Goal: Information Seeking & Learning: Find specific fact

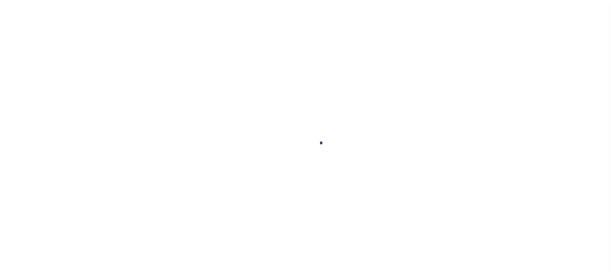
scroll to position [43, 0]
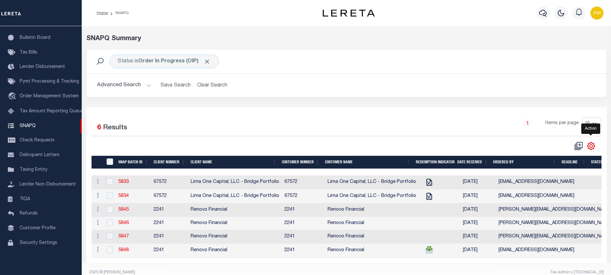
click at [590, 147] on icon "" at bounding box center [590, 146] width 8 height 8
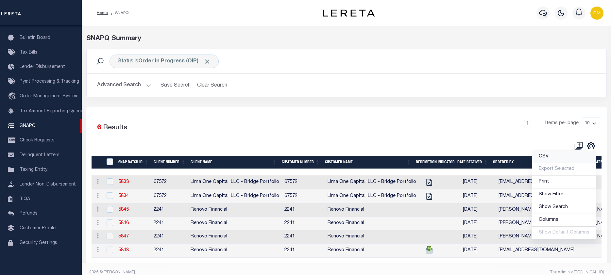
click at [544, 156] on span "CSV" at bounding box center [543, 156] width 10 height 5
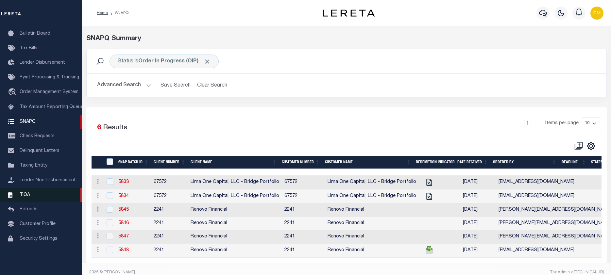
click at [24, 197] on span "TIQA" at bounding box center [25, 194] width 10 height 5
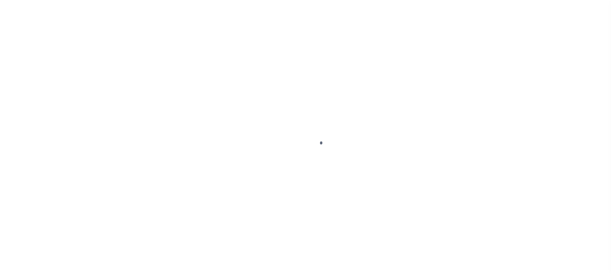
scroll to position [43, 0]
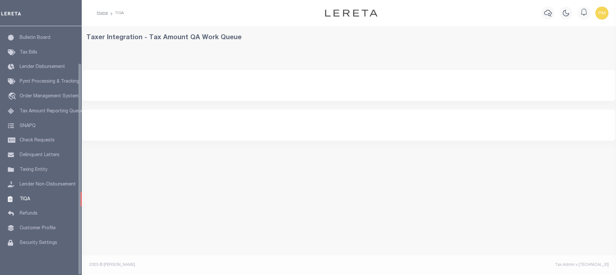
select select "200"
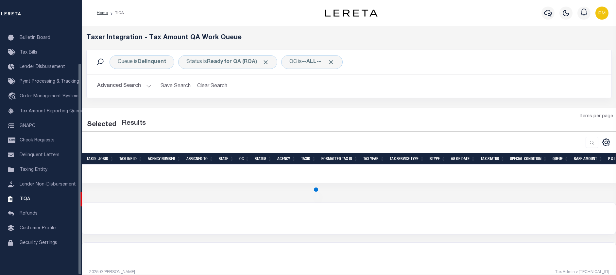
select select "200"
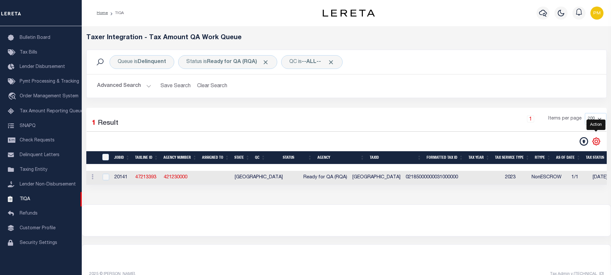
click at [597, 142] on icon "" at bounding box center [595, 141] width 3 height 3
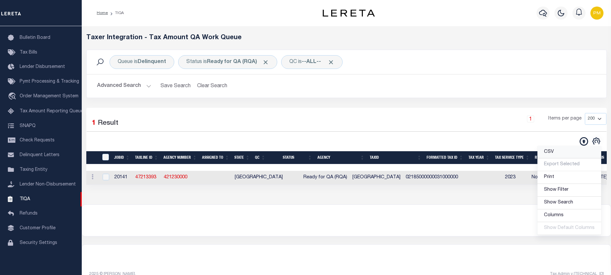
click at [551, 152] on span "CSV" at bounding box center [549, 152] width 10 height 5
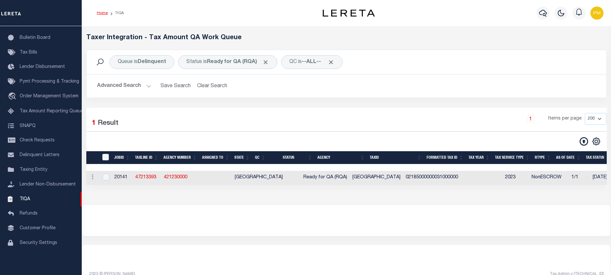
click at [103, 13] on link "Home" at bounding box center [102, 13] width 11 height 4
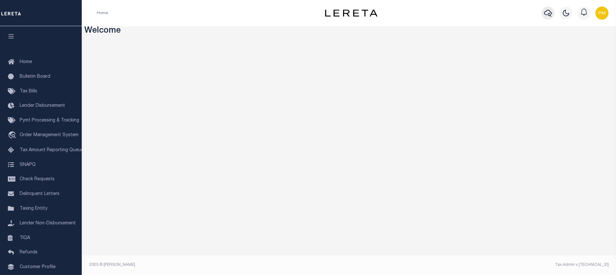
click at [549, 14] on icon "button" at bounding box center [548, 13] width 8 height 7
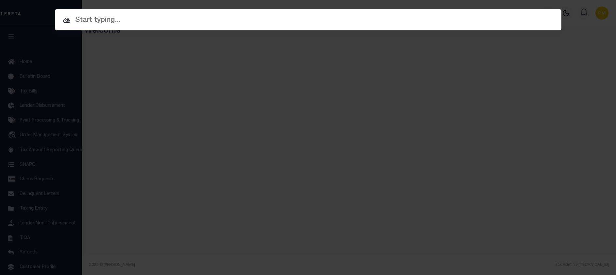
paste input "3335974"
type input "3335974"
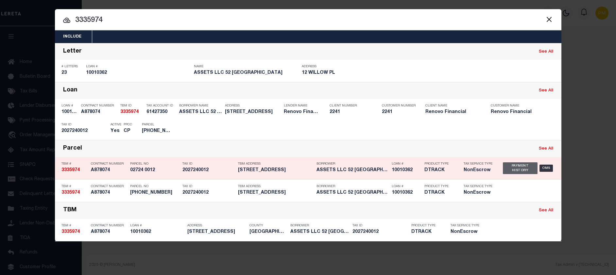
click at [515, 171] on div "Payment History" at bounding box center [520, 168] width 35 height 12
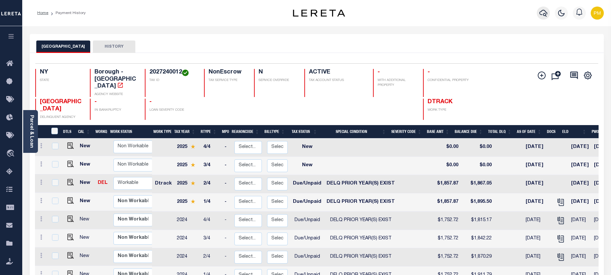
click at [545, 13] on icon "button" at bounding box center [543, 13] width 8 height 8
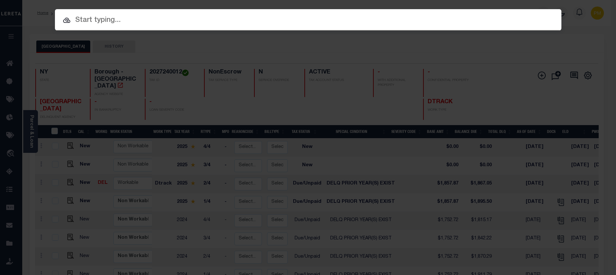
paste input "3365313"
type input "3365313"
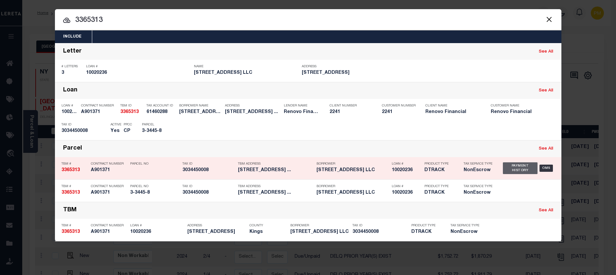
click at [515, 169] on div "Payment History" at bounding box center [520, 168] width 35 height 12
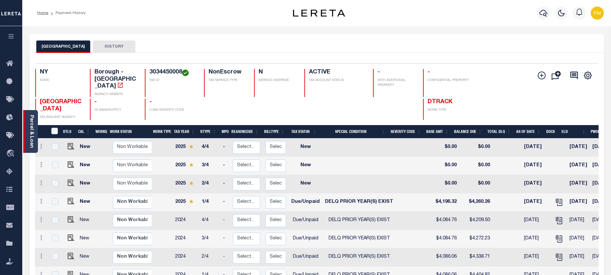
click at [35, 127] on div "Parcel & Loan" at bounding box center [30, 131] width 15 height 43
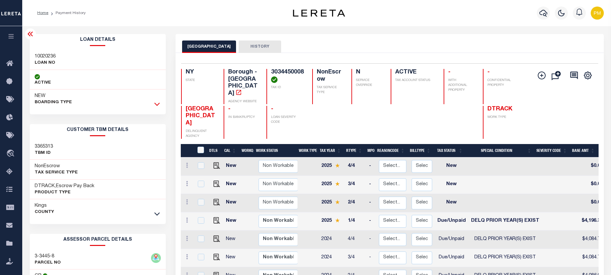
click at [158, 105] on icon at bounding box center [157, 104] width 6 height 3
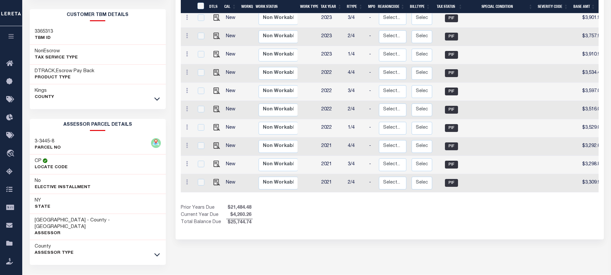
scroll to position [333, 0]
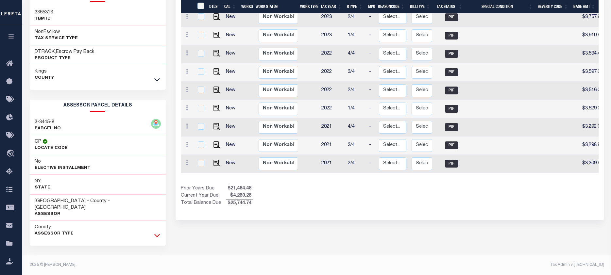
click at [157, 237] on icon at bounding box center [157, 235] width 6 height 3
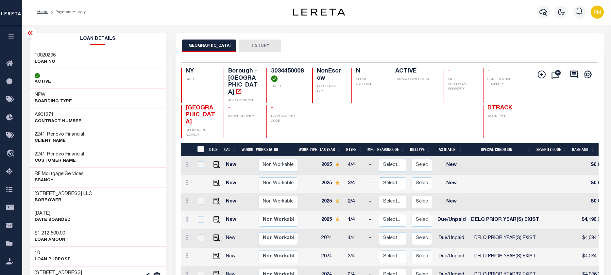
scroll to position [0, 0]
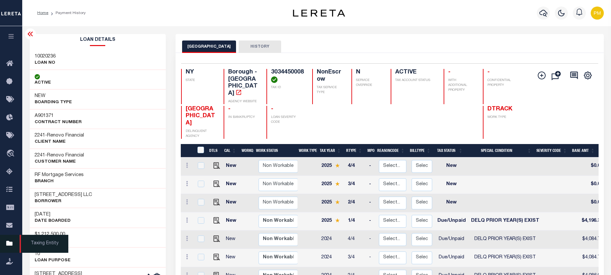
click at [10, 246] on icon at bounding box center [11, 244] width 10 height 8
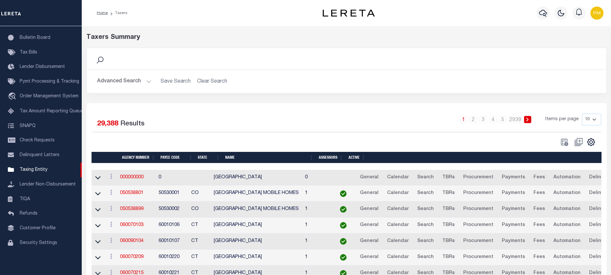
click at [147, 82] on button "Advanced Search" at bounding box center [124, 81] width 54 height 13
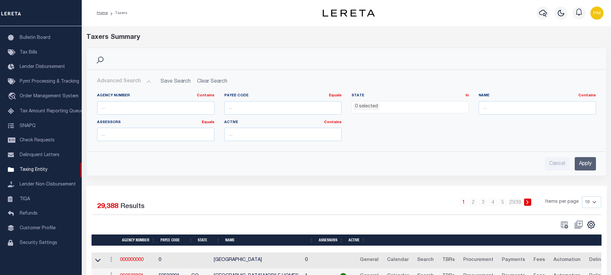
click at [427, 108] on ul "0 selected" at bounding box center [410, 106] width 117 height 9
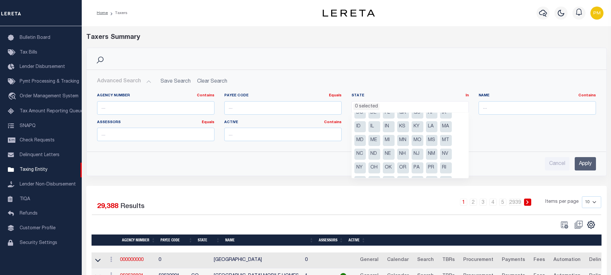
scroll to position [47, 0]
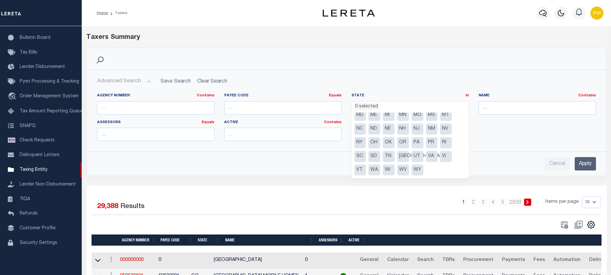
click at [357, 141] on li "NY" at bounding box center [360, 142] width 12 height 11
select select "NY"
click at [483, 107] on input "text" at bounding box center [536, 107] width 117 height 13
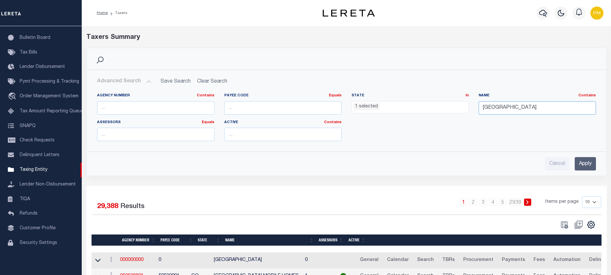
type input "brooklyn"
click at [584, 165] on input "Apply" at bounding box center [584, 163] width 21 height 13
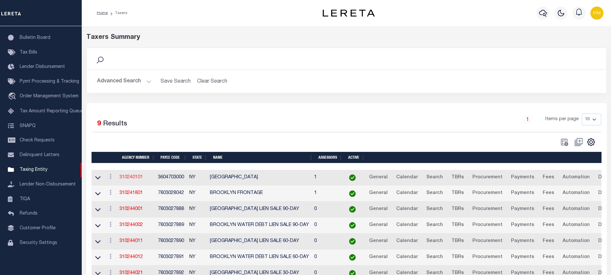
click at [125, 179] on link "310240101" at bounding box center [131, 177] width 24 height 5
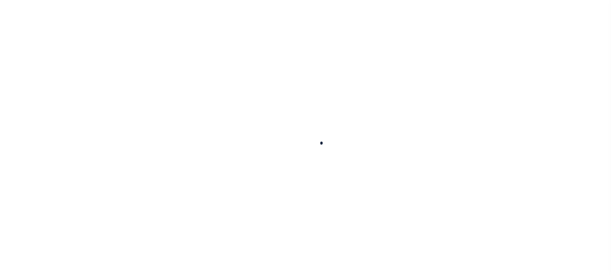
select select
checkbox input "false"
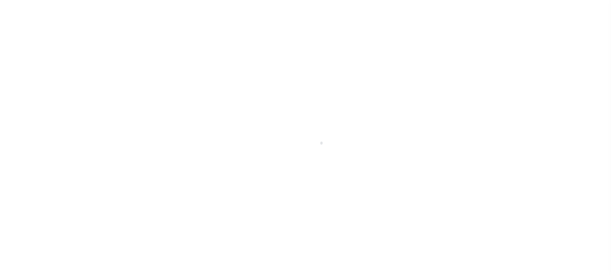
checkbox input "false"
type input "3604703000"
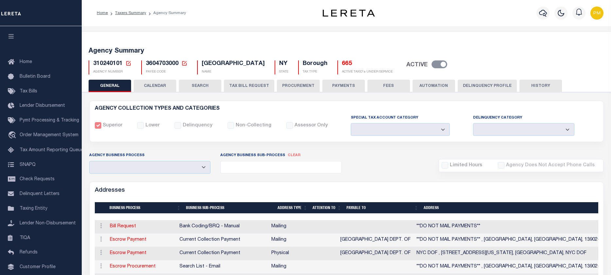
click at [300, 85] on button "PROCUREMENT" at bounding box center [298, 86] width 43 height 12
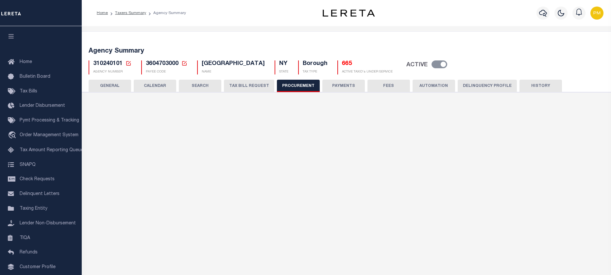
type input "$25,000"
select select "1"
select select "4"
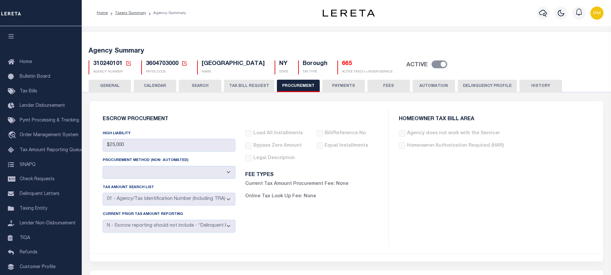
click at [106, 86] on button "GENERAL" at bounding box center [110, 86] width 42 height 12
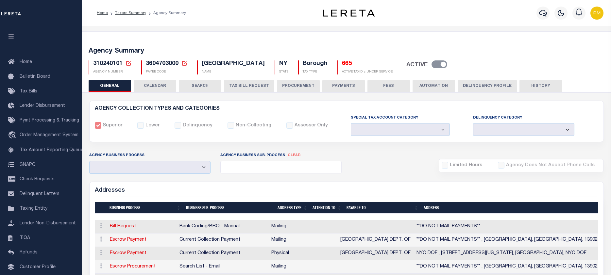
click at [486, 87] on button "Delinquency Profile" at bounding box center [486, 86] width 59 height 12
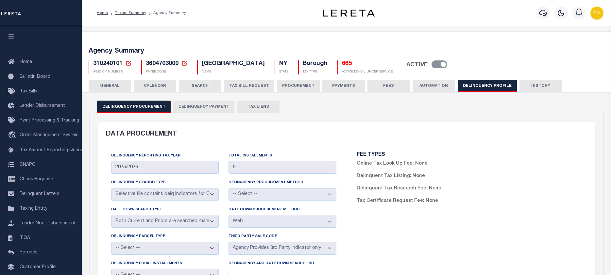
click at [194, 84] on button "SEARCH" at bounding box center [200, 86] width 42 height 12
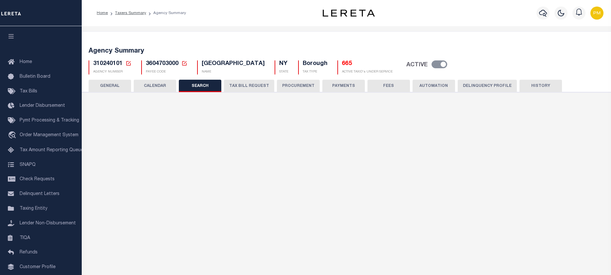
checkbox input "false"
type input "310241803"
type input "BROOKLYN SPEC ASMTS (DELQ ONLY)"
type input "25000"
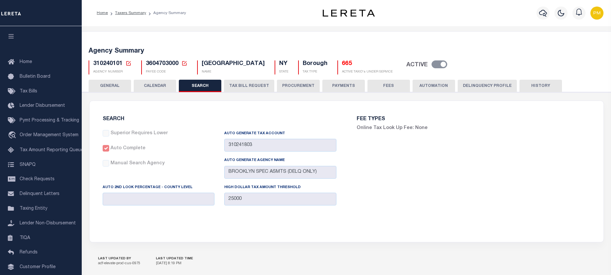
scroll to position [47, 0]
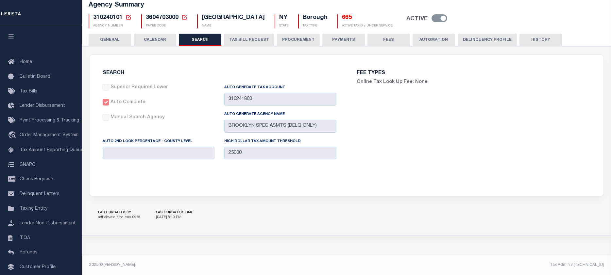
click at [245, 37] on button "TAX BILL REQUEST" at bounding box center [249, 40] width 50 height 12
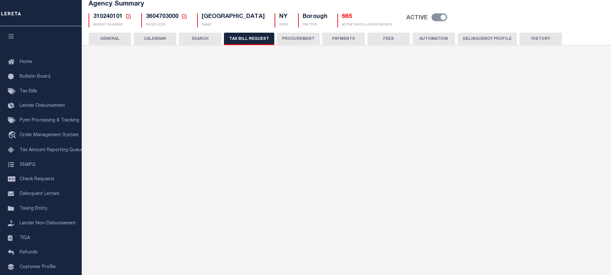
select select "22"
select select "false"
select select "15"
select select "1"
select select
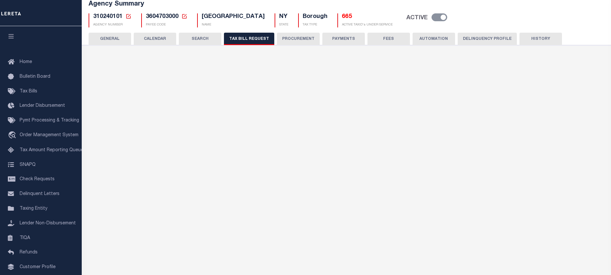
select select "2"
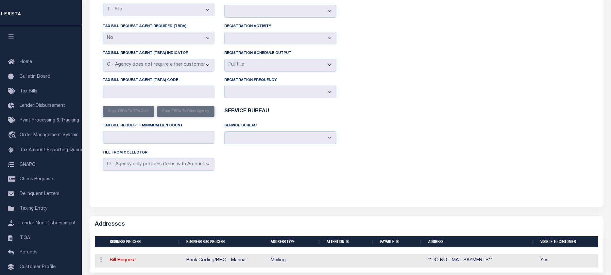
scroll to position [0, 0]
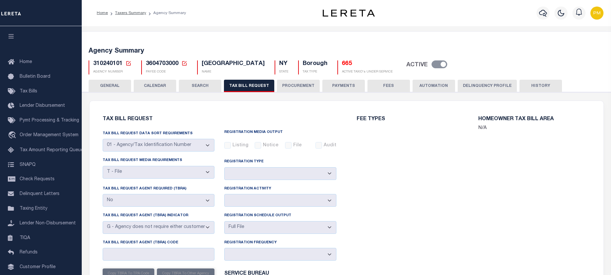
click at [109, 87] on button "GENERAL" at bounding box center [110, 86] width 42 height 12
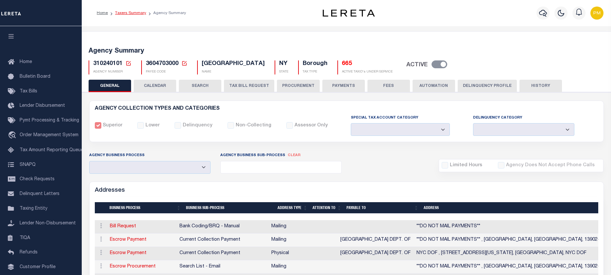
click at [126, 14] on link "Taxers Summary" at bounding box center [130, 13] width 31 height 4
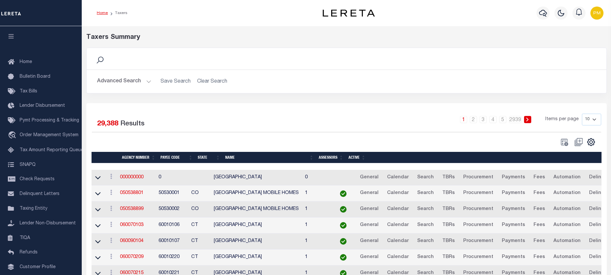
click at [100, 11] on link "Home" at bounding box center [102, 13] width 11 height 4
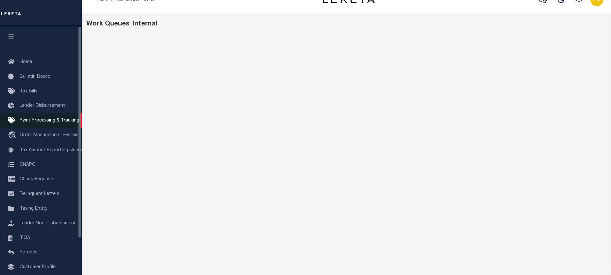
scroll to position [4, 0]
